Goal: Information Seeking & Learning: Learn about a topic

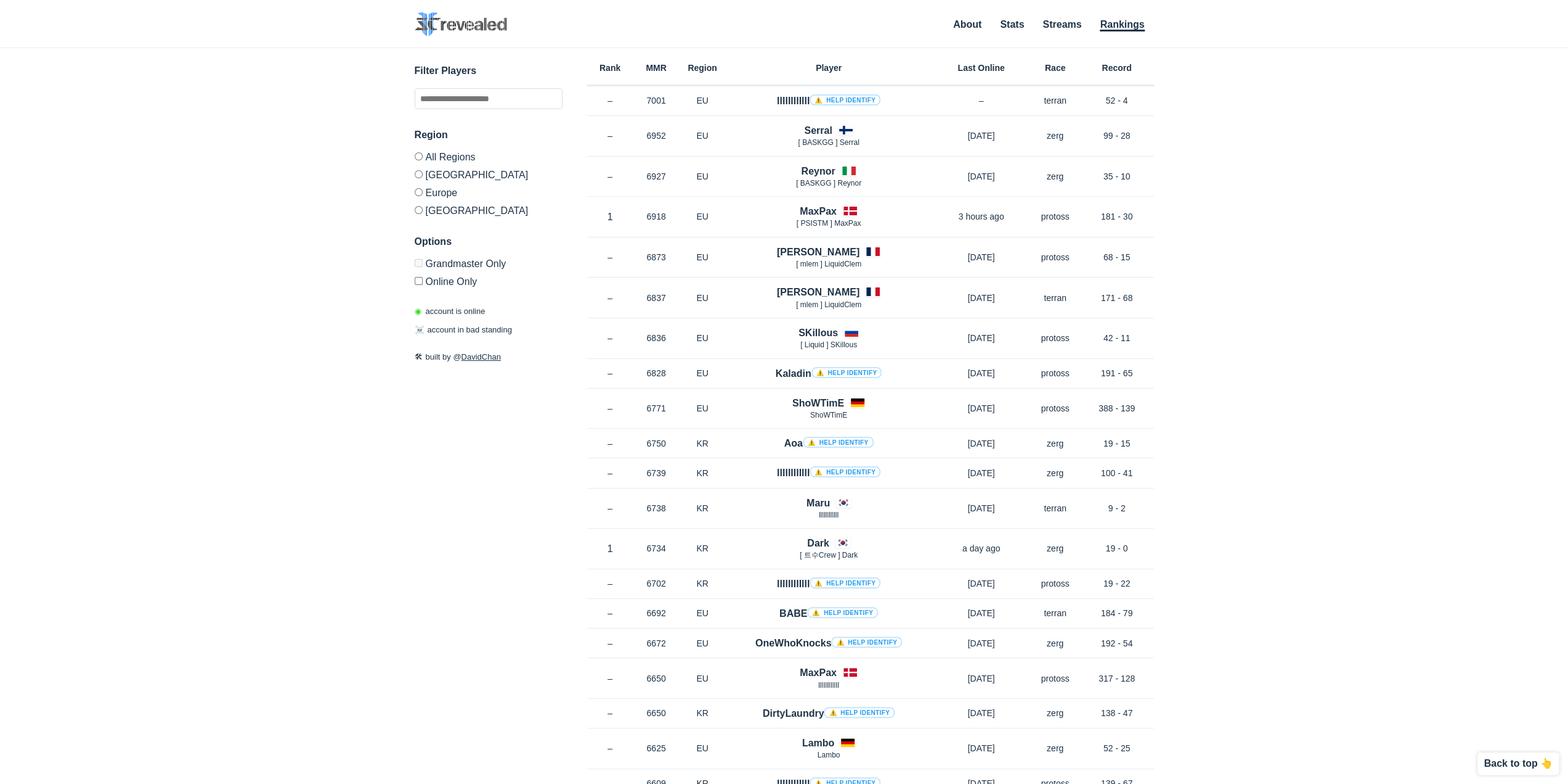
click at [426, 208] on label "[GEOGRAPHIC_DATA]" at bounding box center [488, 208] width 148 height 15
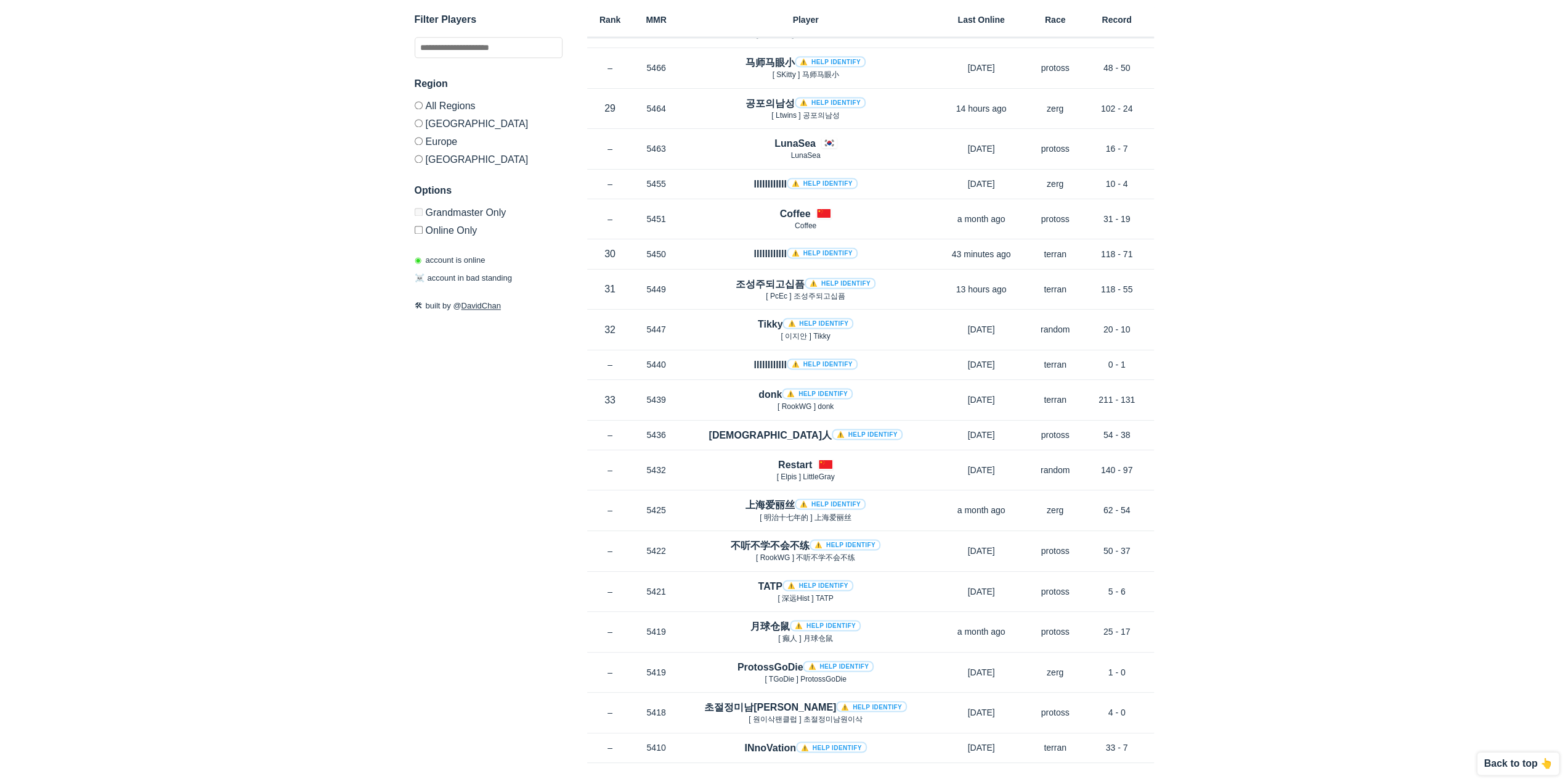
scroll to position [6074, 0]
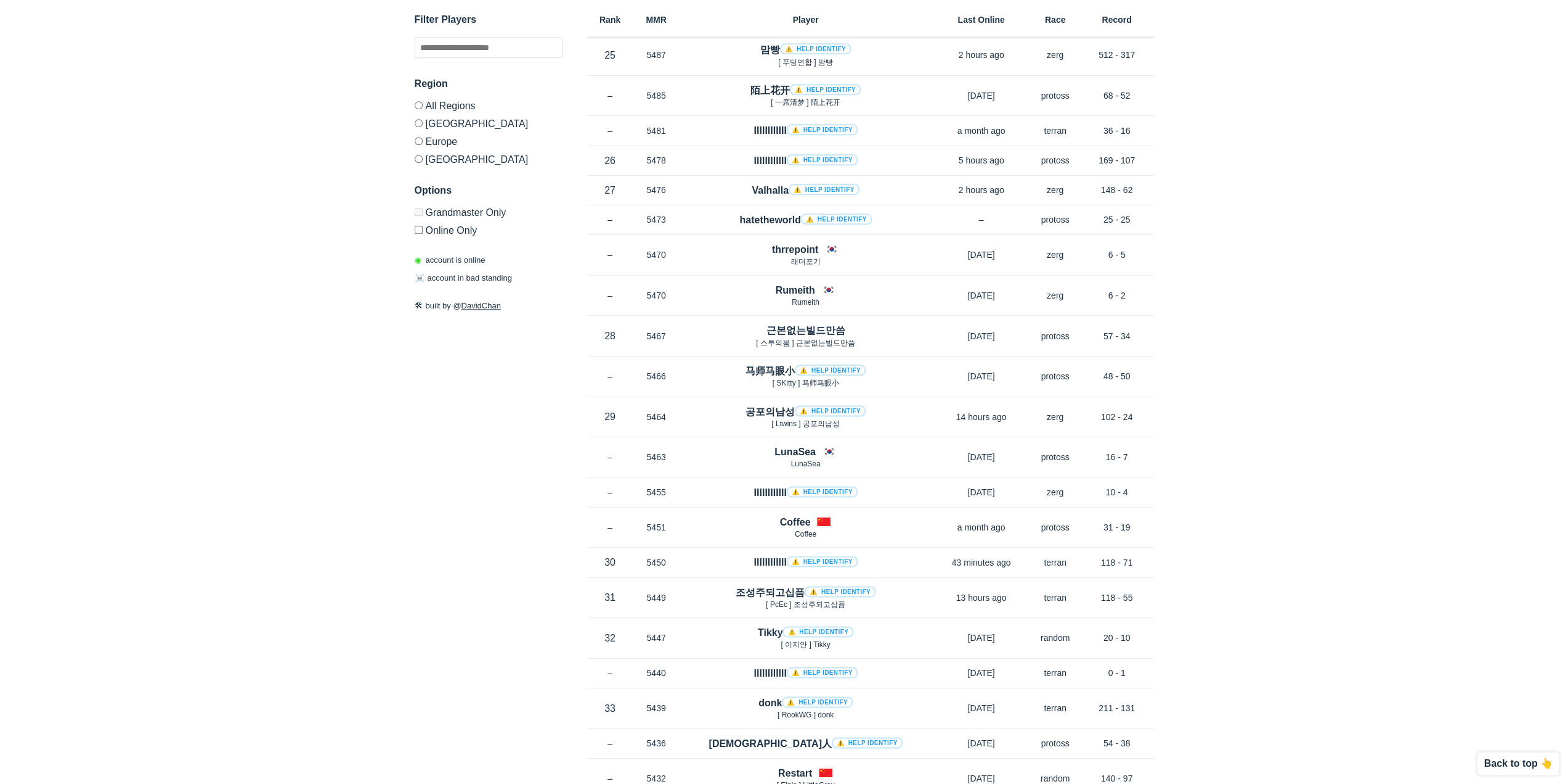
click at [416, 280] on span "☠️" at bounding box center [419, 279] width 10 height 9
drag, startPoint x: 519, startPoint y: 490, endPoint x: 584, endPoint y: 314, distance: 187.6
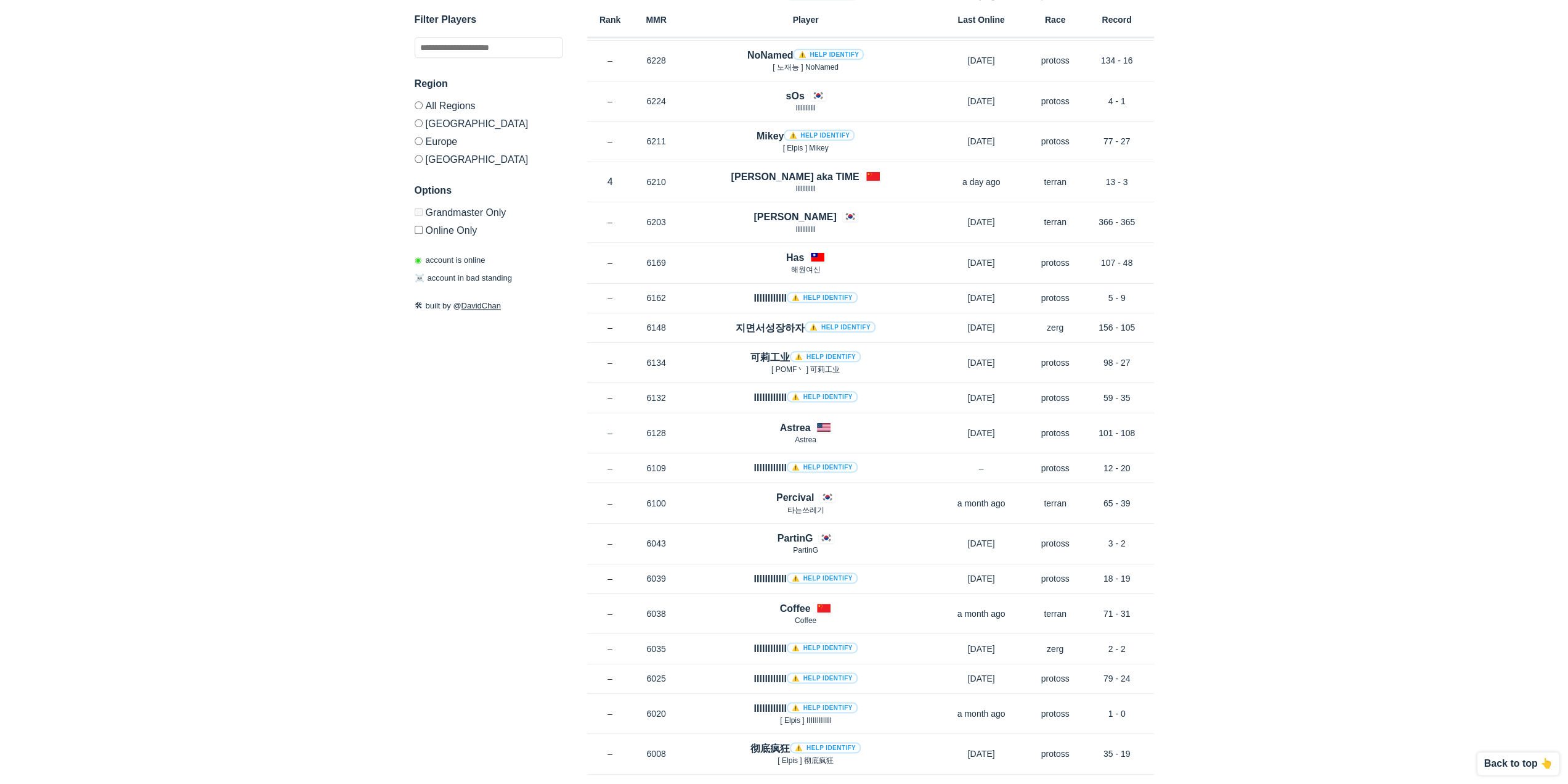
scroll to position [0, 0]
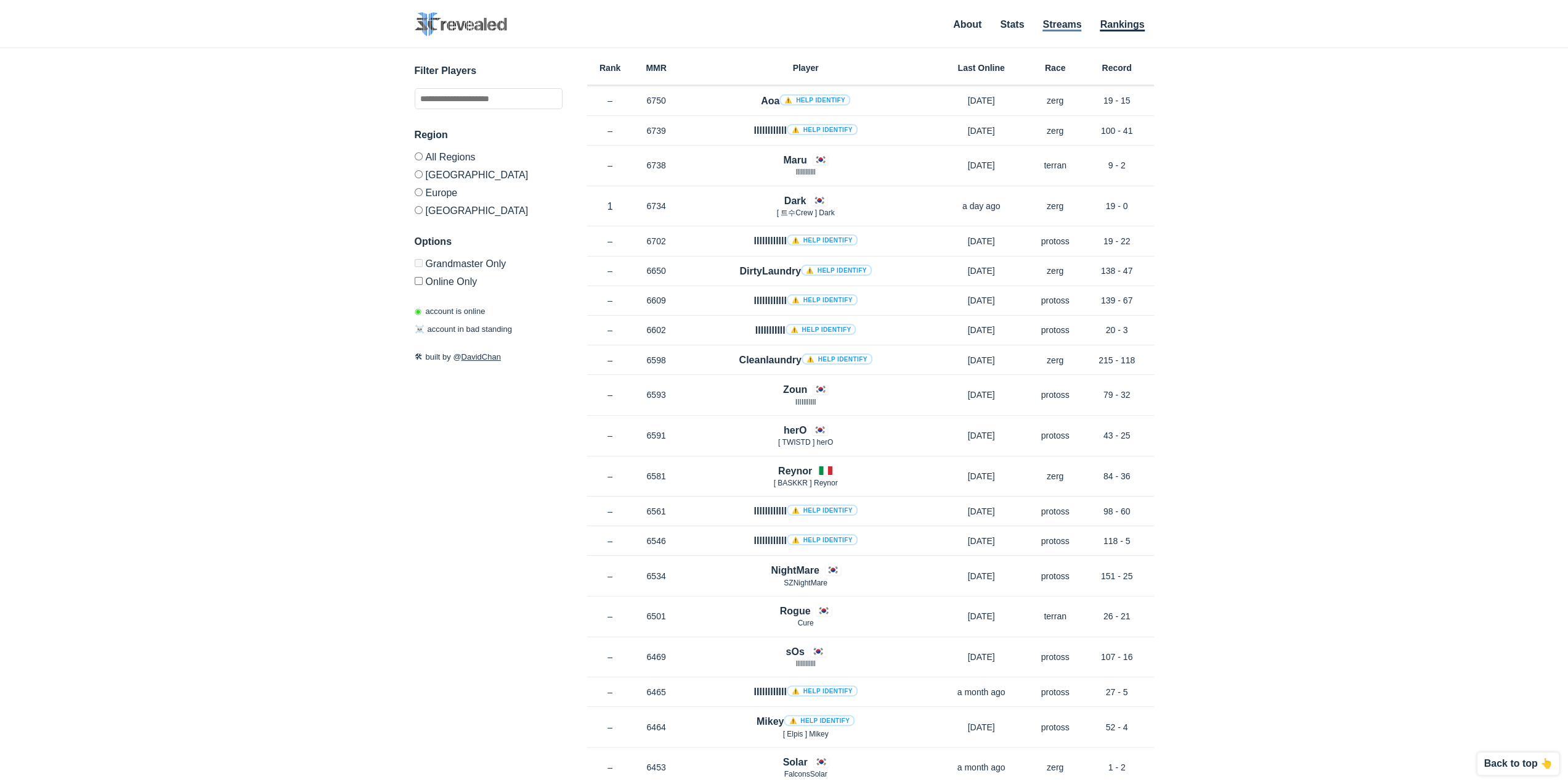
click at [1054, 23] on link "Streams" at bounding box center [1062, 25] width 39 height 12
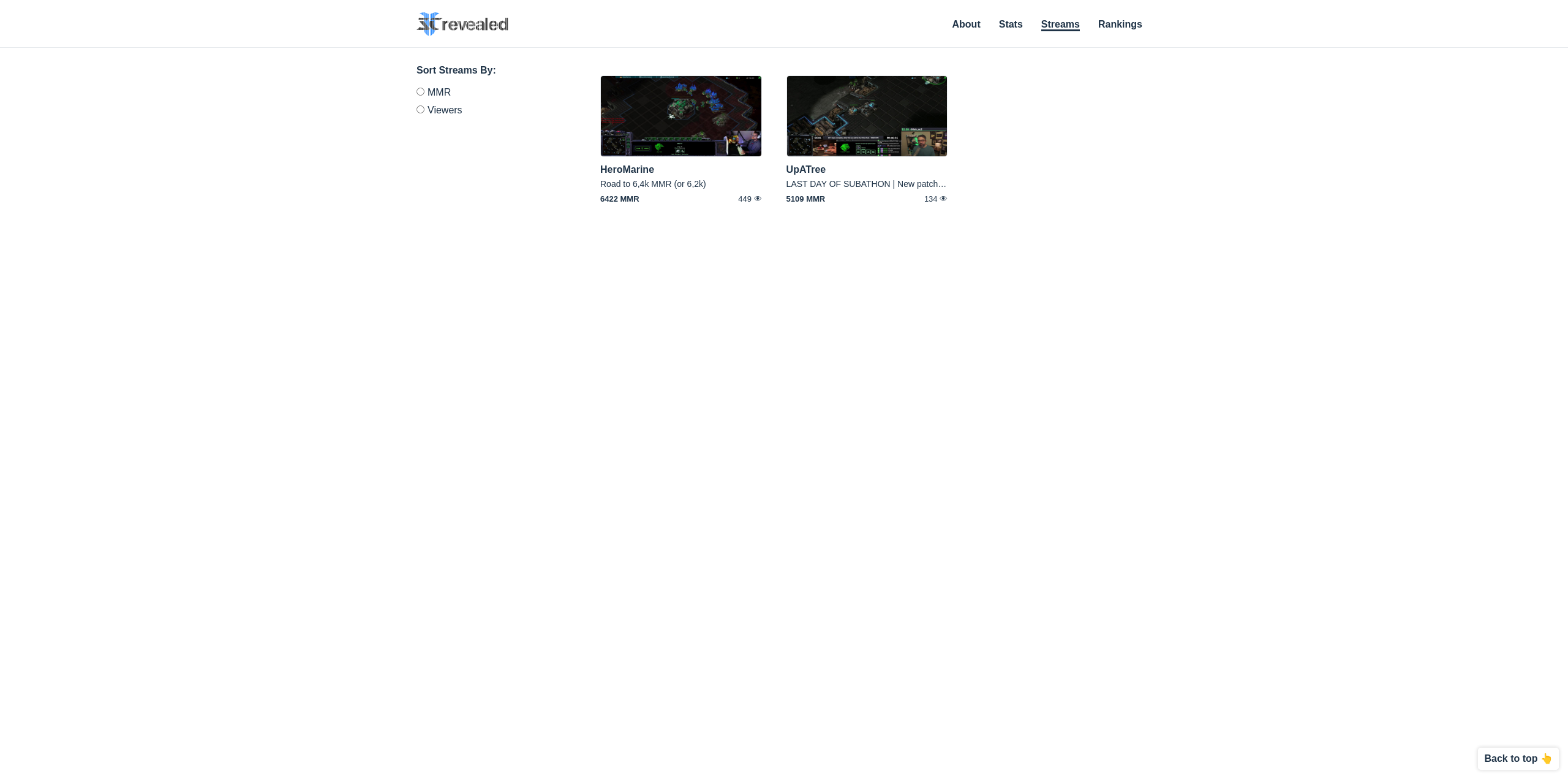
click at [1013, 31] on li "Stats" at bounding box center [1010, 26] width 24 height 13
click at [1018, 27] on link "Stats" at bounding box center [1010, 25] width 24 height 12
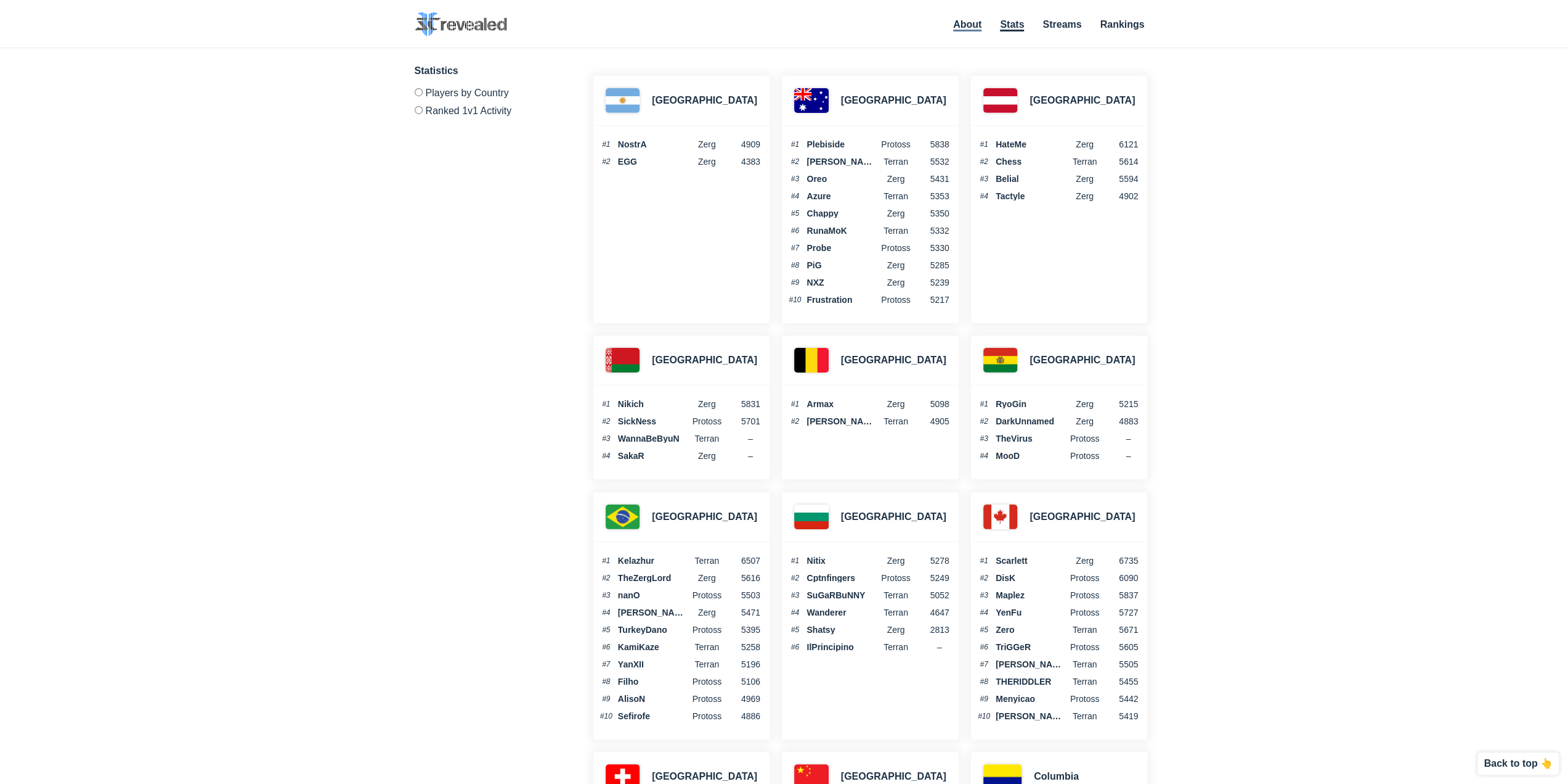
click at [977, 30] on link "About" at bounding box center [968, 25] width 28 height 12
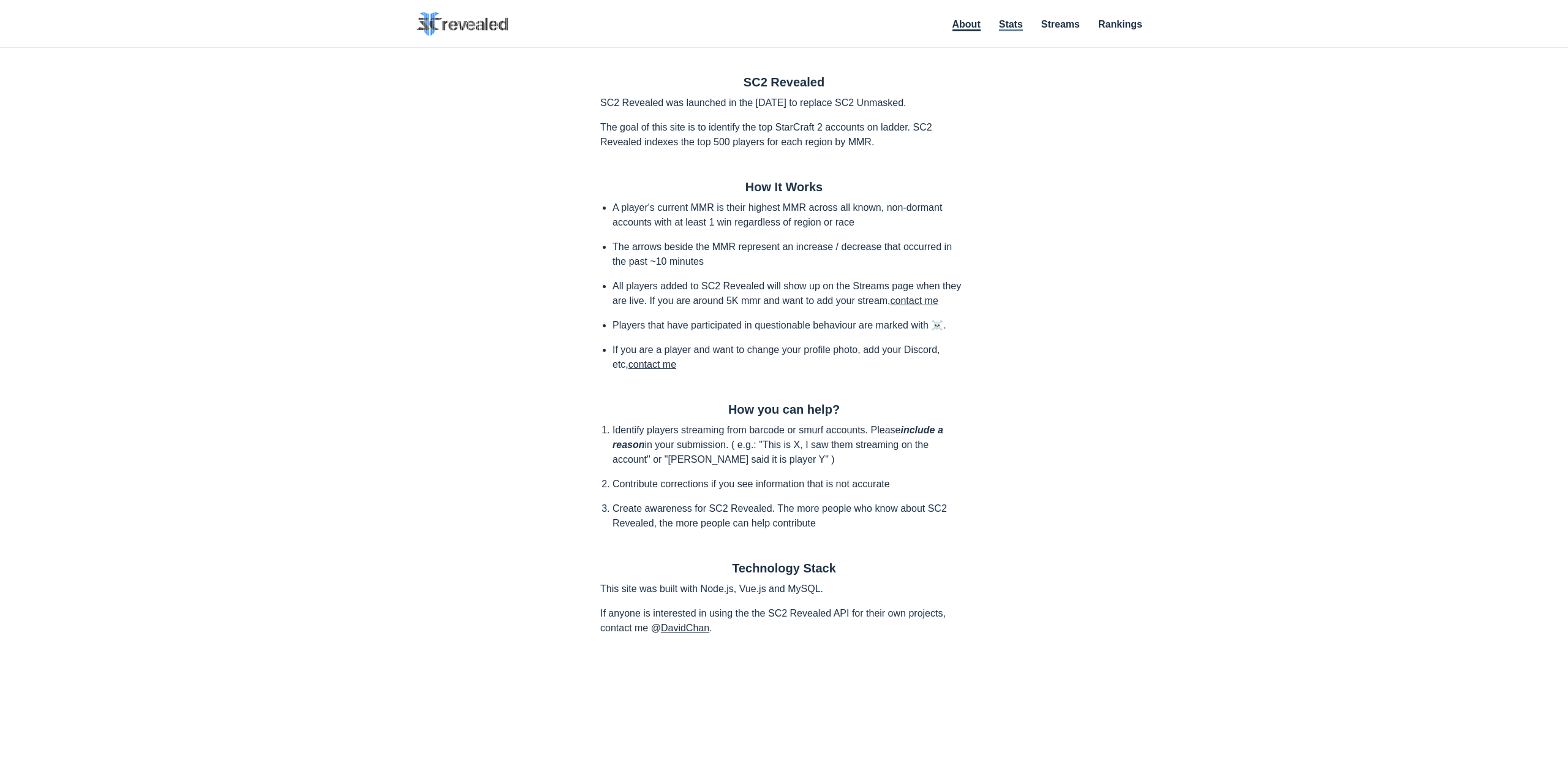
click at [1012, 27] on link "Stats" at bounding box center [1010, 25] width 24 height 12
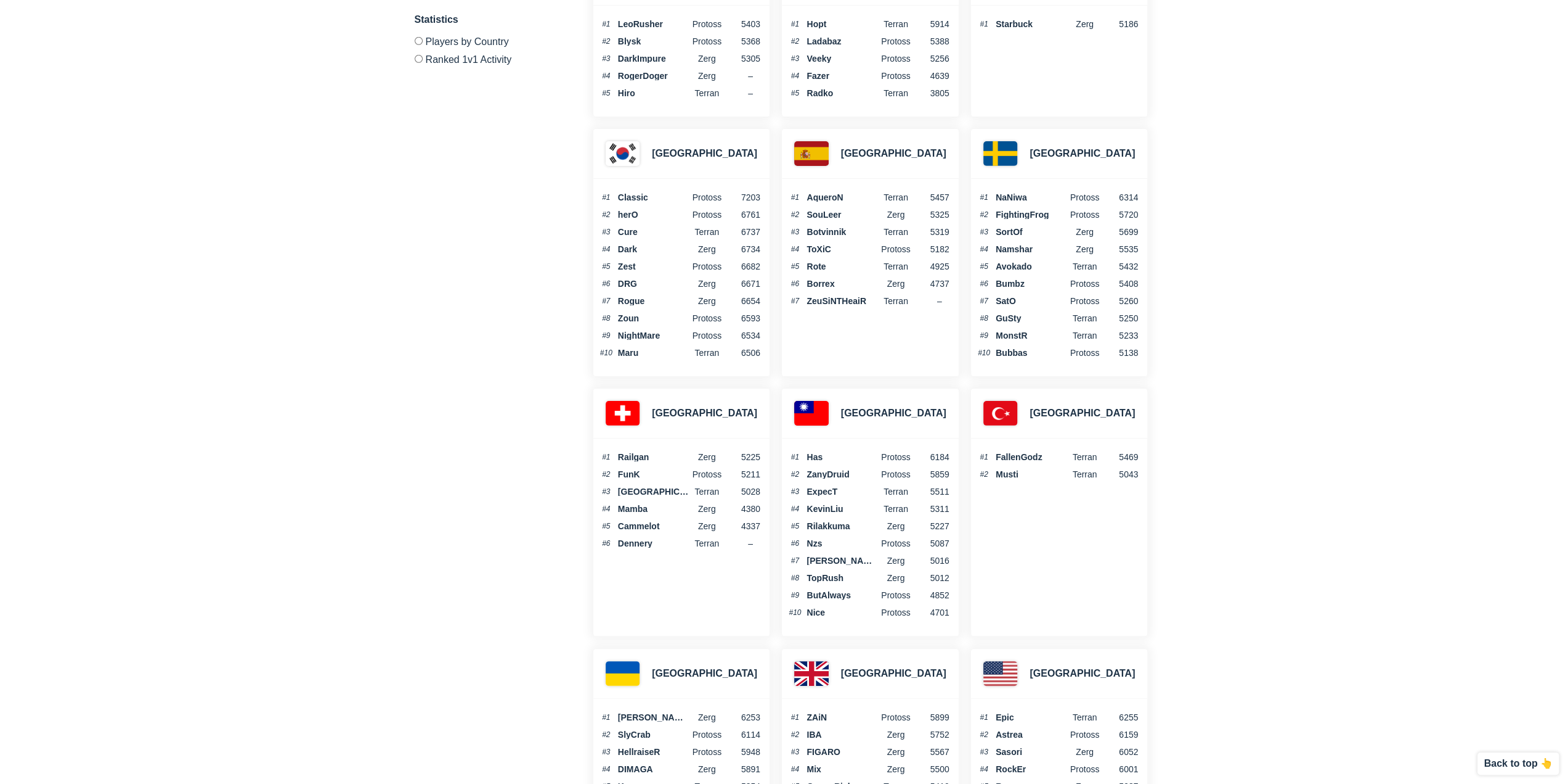
scroll to position [3700, 0]
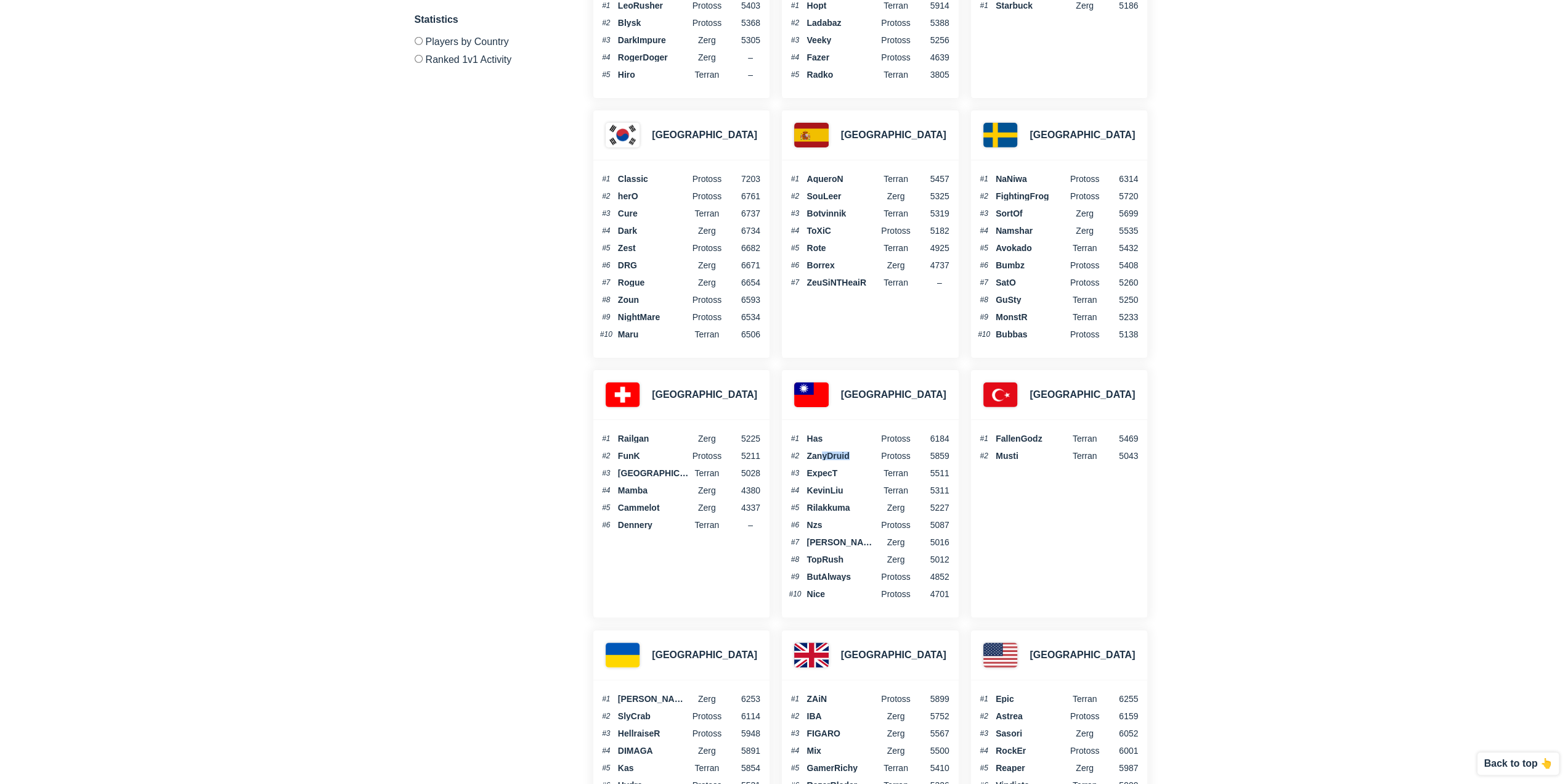
drag, startPoint x: 820, startPoint y: 440, endPoint x: 862, endPoint y: 442, distance: 42.0
click at [860, 442] on ol "#1 Has protoss 6184 #2 ZanyDruid Protoss 5859 #3 ExpecT Terran 5511 #4 KevinLiu…" at bounding box center [868, 516] width 173 height 167
click at [834, 469] on span "ExpecT" at bounding box center [842, 473] width 71 height 9
click at [852, 486] on span "KevinLiu" at bounding box center [842, 490] width 71 height 9
click at [846, 503] on span "Rilakkuma" at bounding box center [842, 507] width 71 height 9
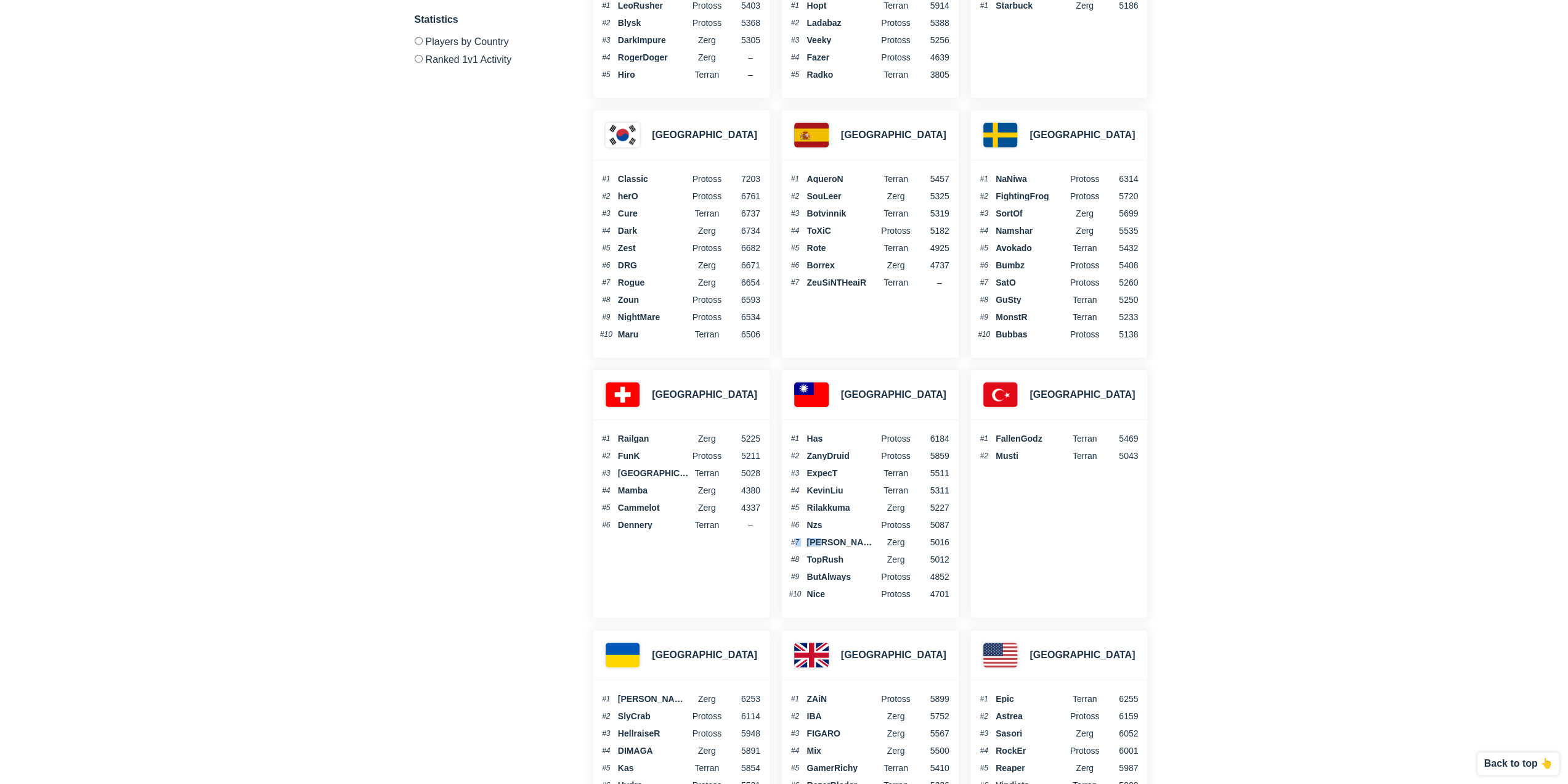
drag, startPoint x: 800, startPoint y: 513, endPoint x: 829, endPoint y: 513, distance: 29.0
click at [828, 513] on ol "#1 Has protoss 6184 #2 ZanyDruid Protoss 5859 #3 ExpecT Terran 5511 #4 KevinLiu…" at bounding box center [868, 516] width 173 height 167
click at [815, 537] on span "[PERSON_NAME]" at bounding box center [842, 542] width 71 height 9
drag, startPoint x: 818, startPoint y: 538, endPoint x: 859, endPoint y: 542, distance: 41.2
click at [857, 555] on span "TopRush" at bounding box center [842, 560] width 71 height 9
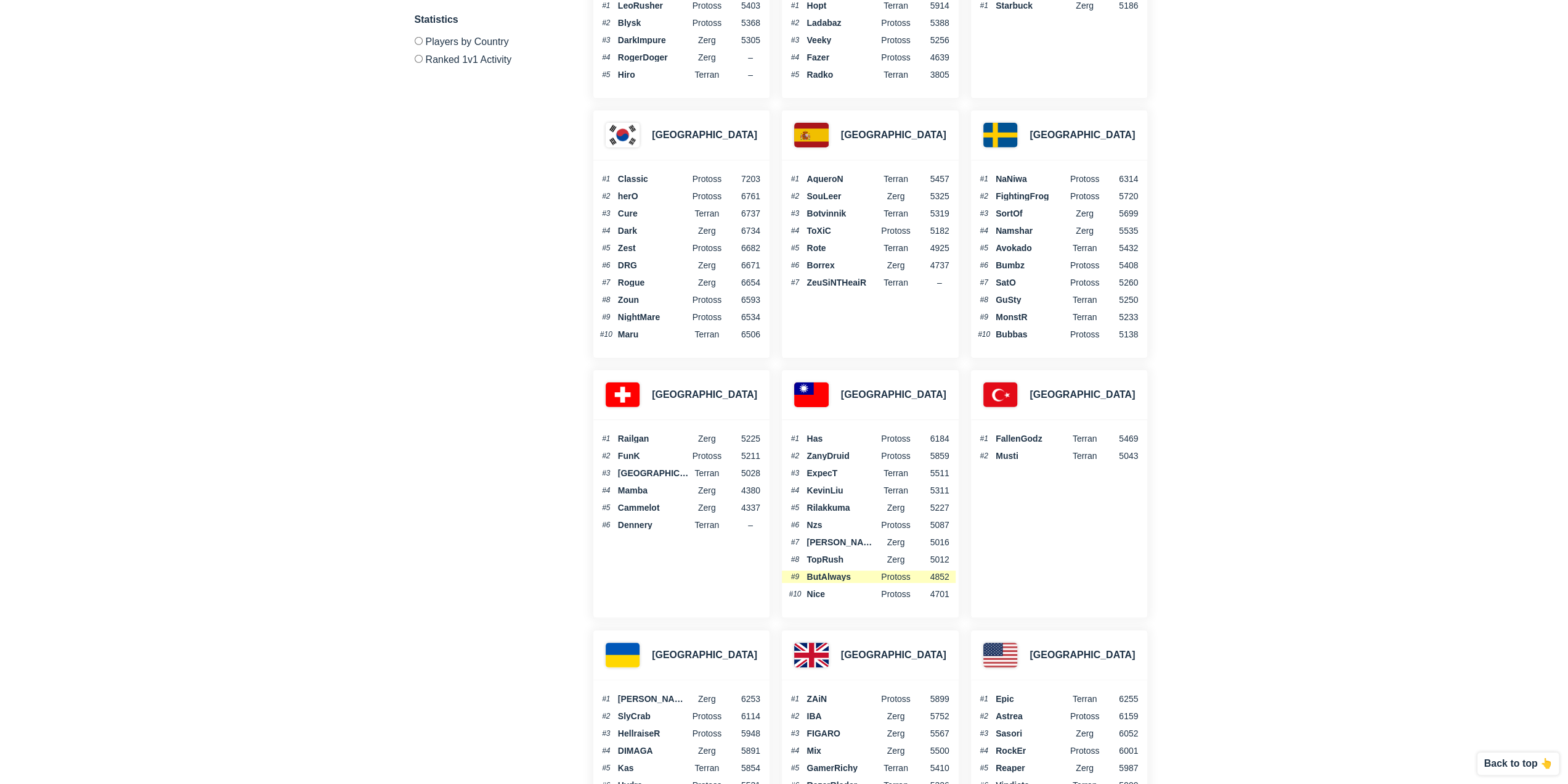
click at [848, 572] on span "ButAlways" at bounding box center [842, 577] width 71 height 9
drag, startPoint x: 831, startPoint y: 557, endPoint x: 845, endPoint y: 562, distance: 14.9
click at [844, 572] on span "ButAlways" at bounding box center [842, 577] width 71 height 9
drag, startPoint x: 837, startPoint y: 569, endPoint x: 817, endPoint y: 578, distance: 21.9
click at [831, 572] on ol "#1 Has protoss 6184 #2 ZanyDruid Protoss 5859 #3 ExpecT Terran 5511 #4 KevinLiu…" at bounding box center [868, 516] width 173 height 167
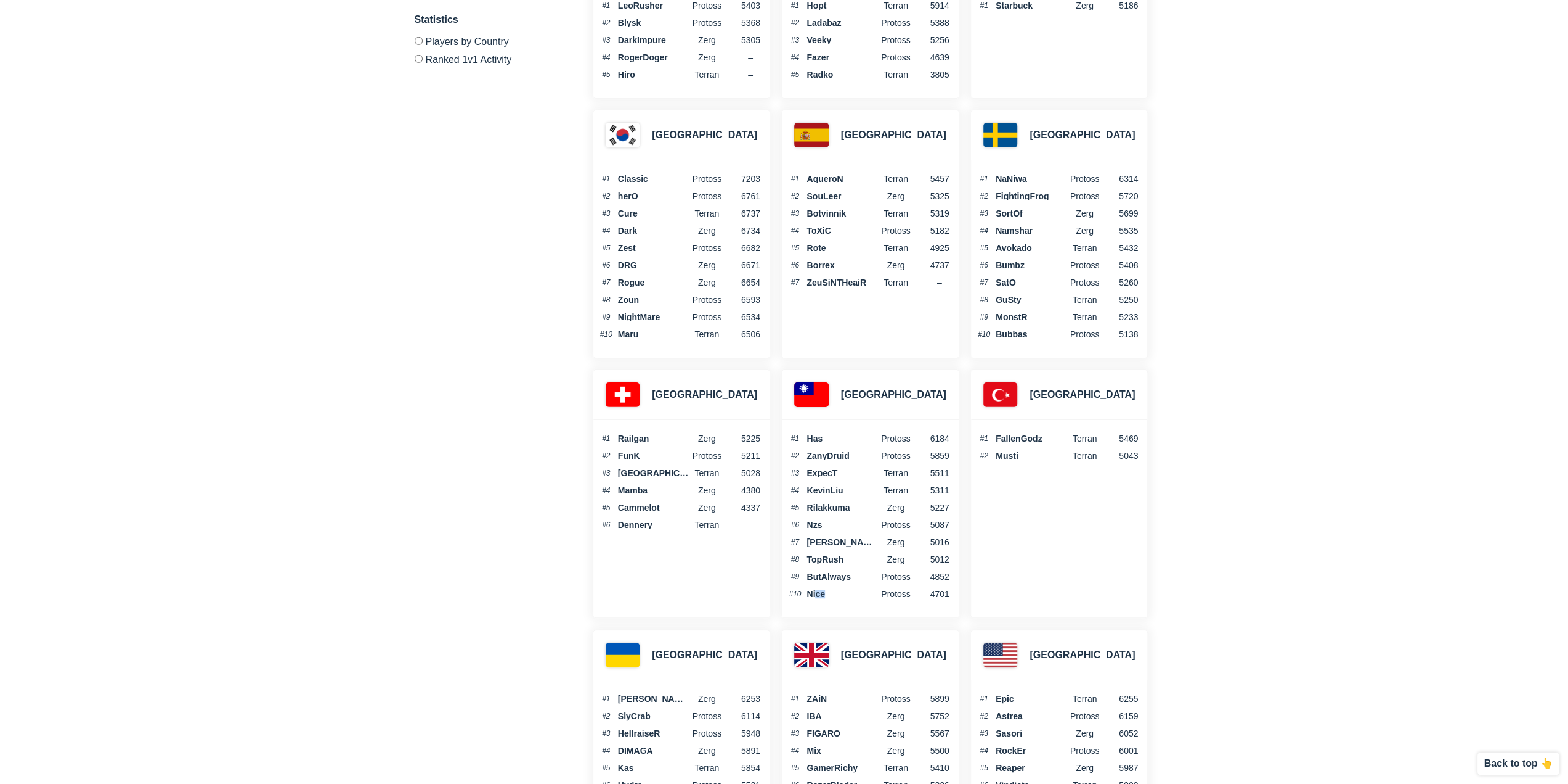
drag, startPoint x: 817, startPoint y: 578, endPoint x: 840, endPoint y: 584, distance: 23.8
click at [830, 581] on div "#1 Has protoss 6184 #2 ZanyDruid Protoss 5859 #3 ExpecT Terran 5511 #4 KevinLiu…" at bounding box center [870, 519] width 176 height 198
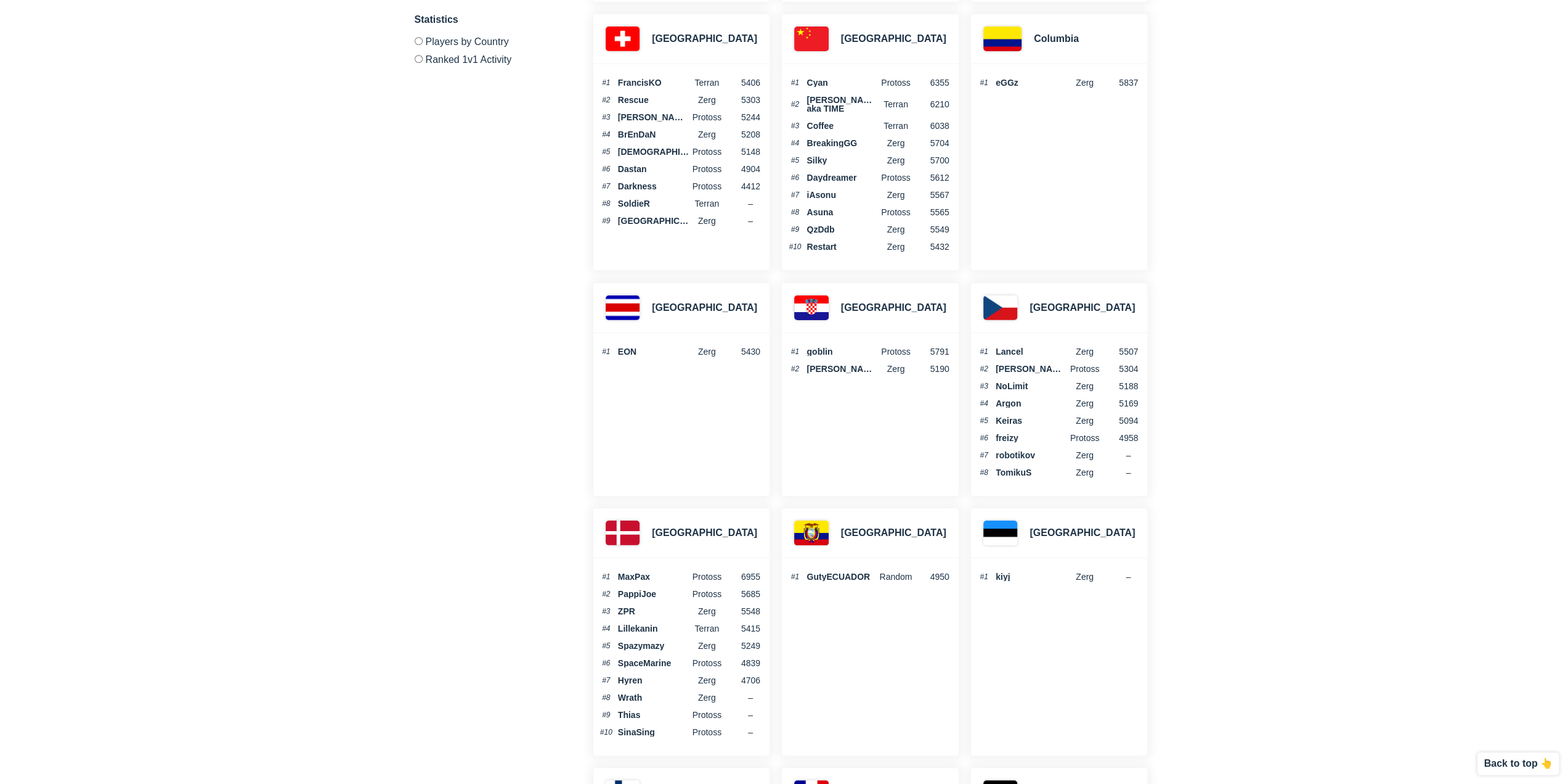
scroll to position [0, 0]
